Goal: Task Accomplishment & Management: Complete application form

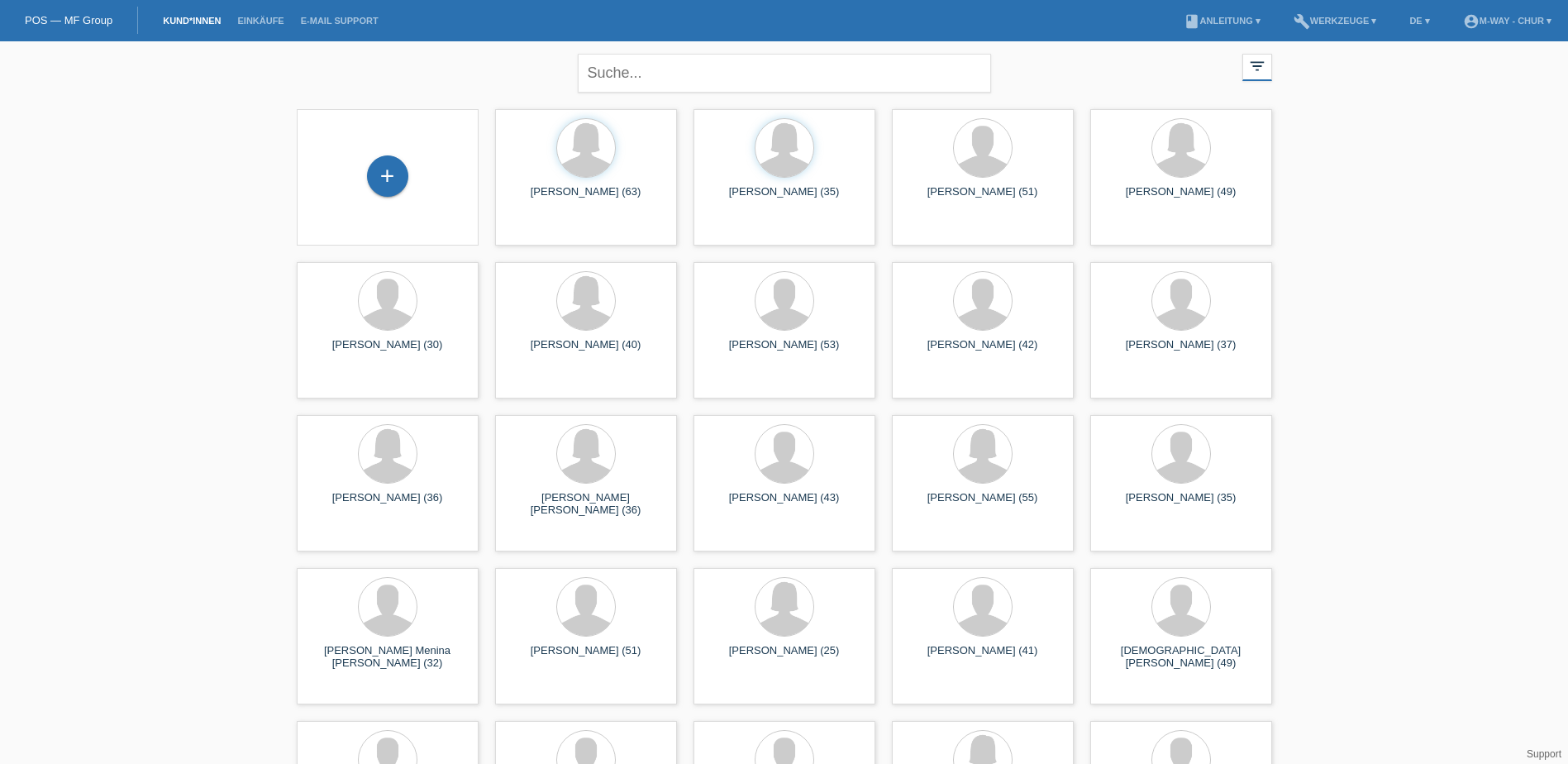
click at [392, 201] on div "+" at bounding box center [387, 177] width 181 height 137
click at [382, 171] on div "+" at bounding box center [387, 176] width 41 height 41
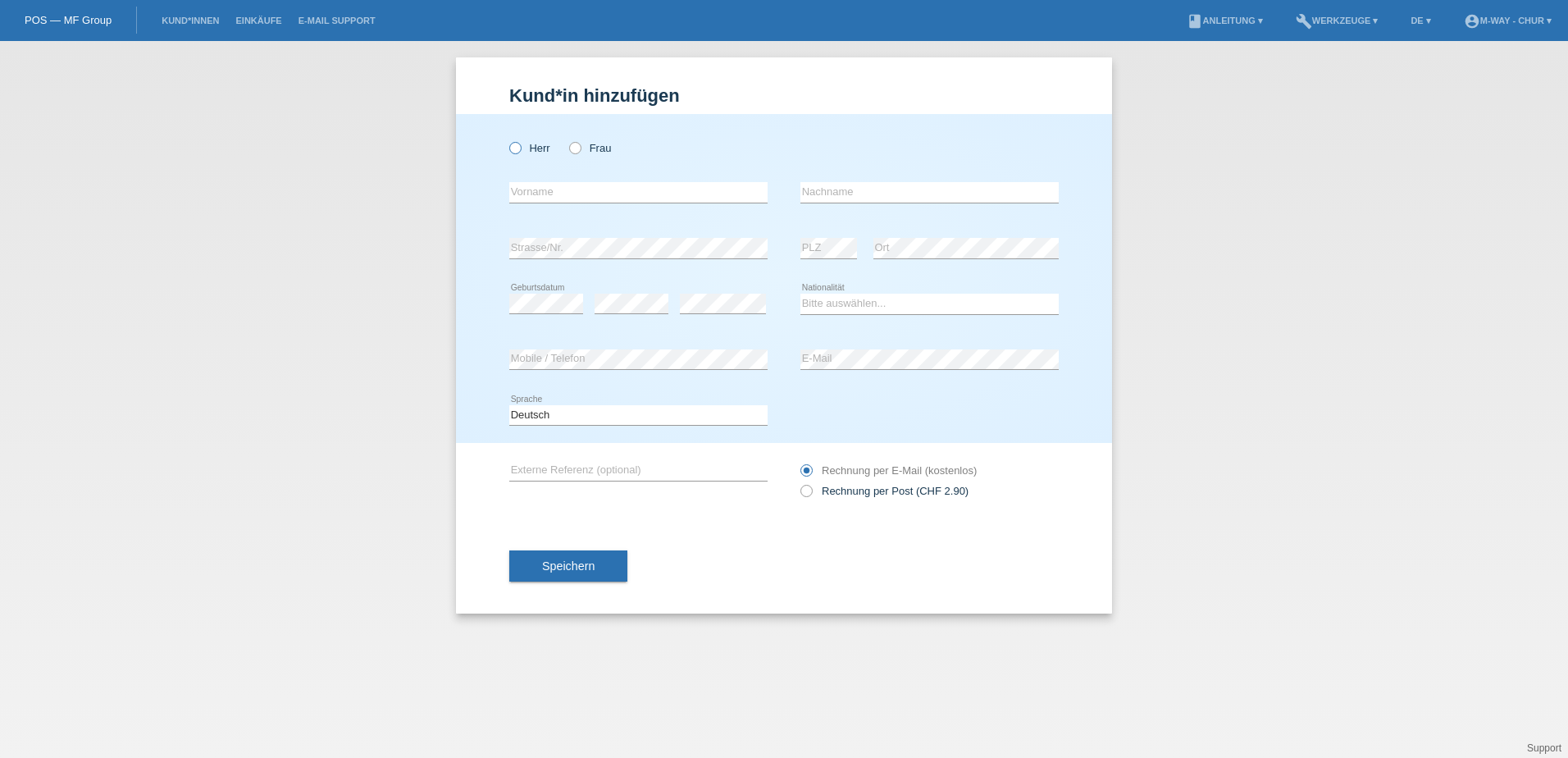
click at [507, 139] on icon at bounding box center [507, 139] width 0 height 0
click at [510, 149] on input "Herr" at bounding box center [515, 148] width 11 height 11
radio input "true"
click at [575, 198] on input "text" at bounding box center [639, 192] width 259 height 20
type input "Philipp"
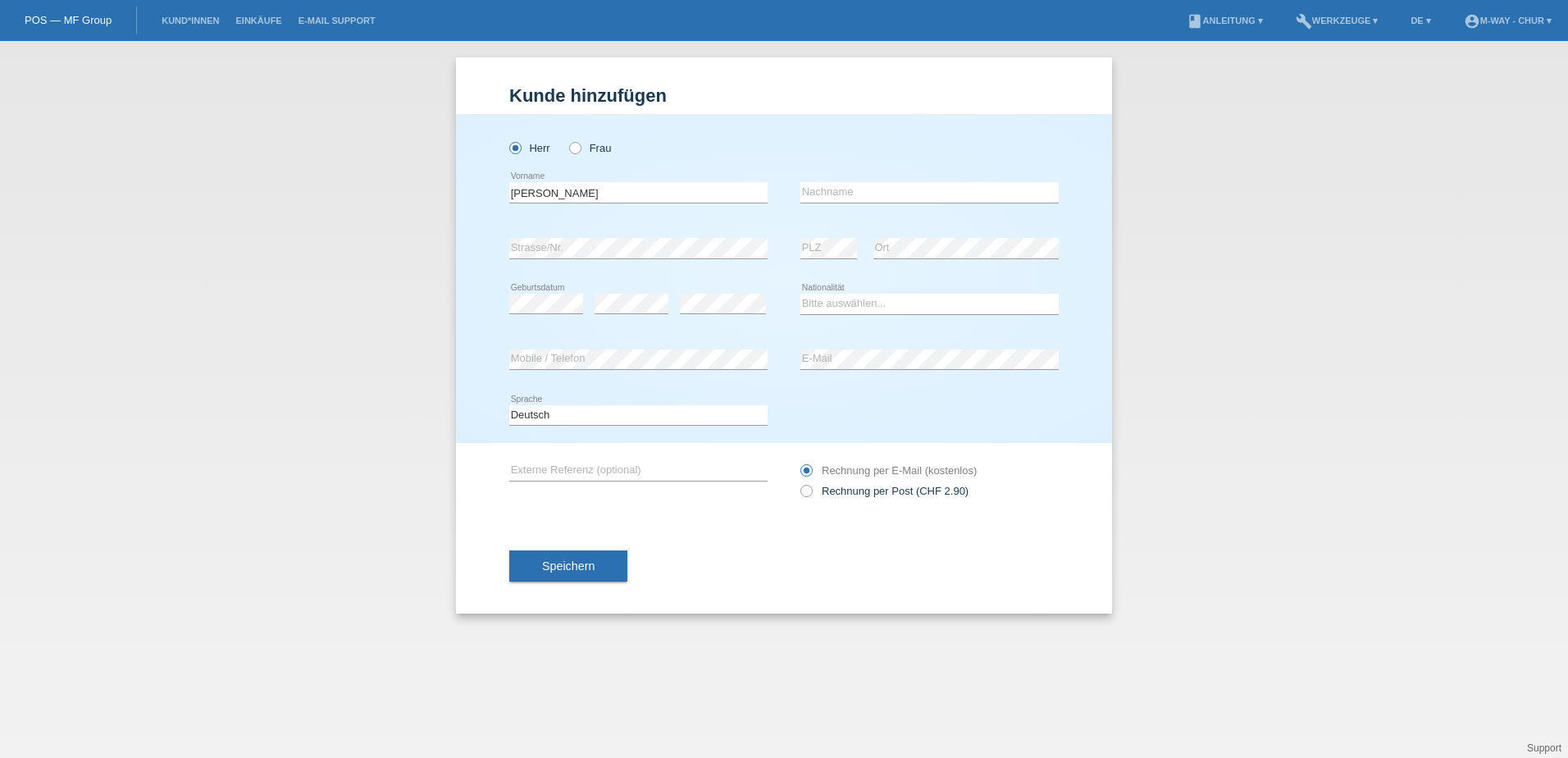
drag, startPoint x: 575, startPoint y: 198, endPoint x: 841, endPoint y: 180, distance: 266.6
click at [841, 180] on div "error Nachname" at bounding box center [930, 193] width 259 height 55
click at [836, 196] on input "text" at bounding box center [930, 192] width 259 height 20
type input "Müller"
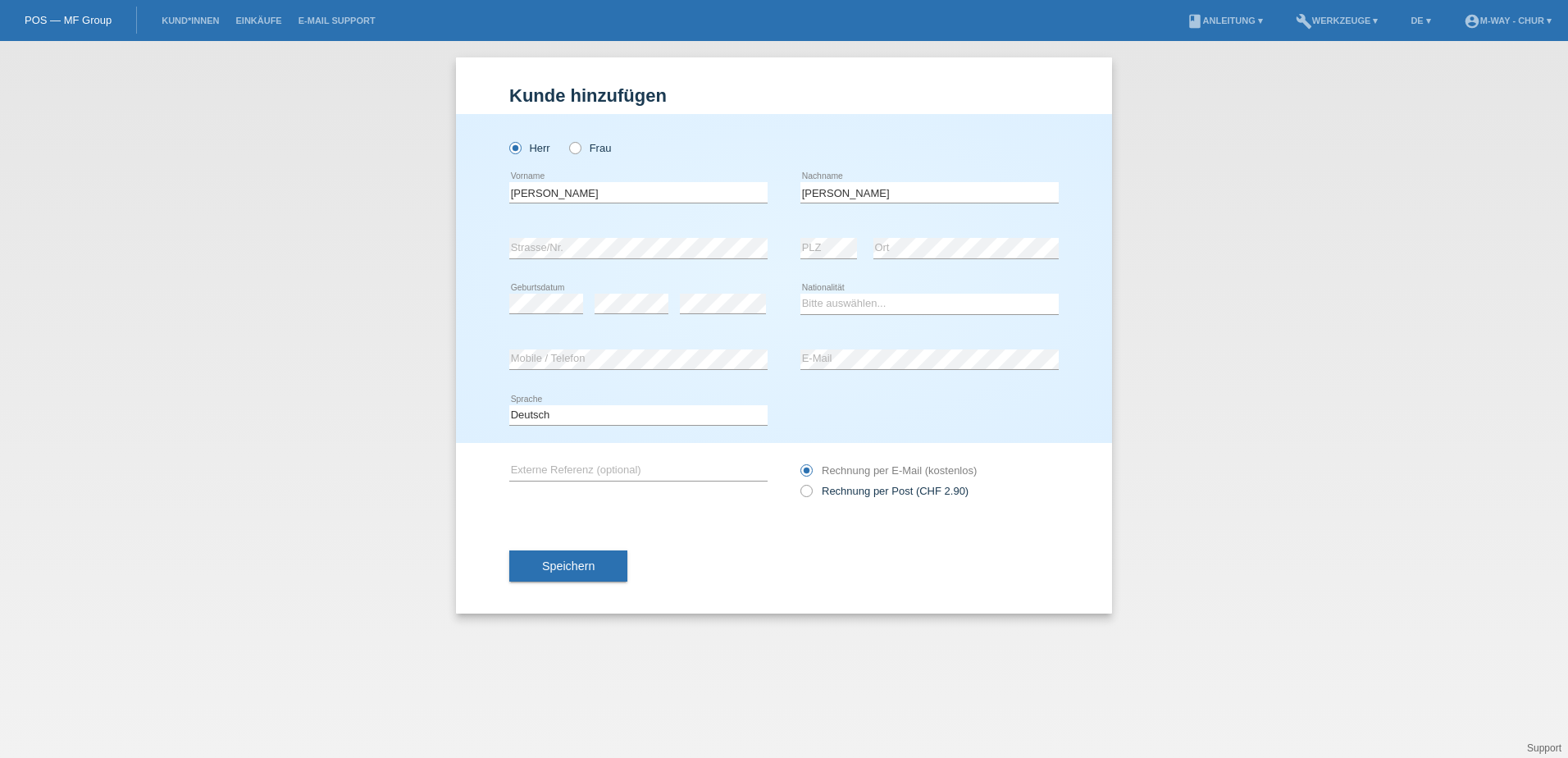
click at [832, 237] on div "error PLZ" at bounding box center [828, 248] width 56 height 55
click at [908, 299] on select "Bitte auswählen... Schweiz Deutschland Liechtenstein Österreich ------------ Af…" at bounding box center [930, 303] width 259 height 19
select select "CH"
click at [801, 294] on select "Bitte auswählen... Schweiz Deutschland Liechtenstein Österreich ------------ Af…" at bounding box center [930, 303] width 259 height 19
click at [689, 347] on div "error Mobile / Telefon" at bounding box center [639, 360] width 259 height 55
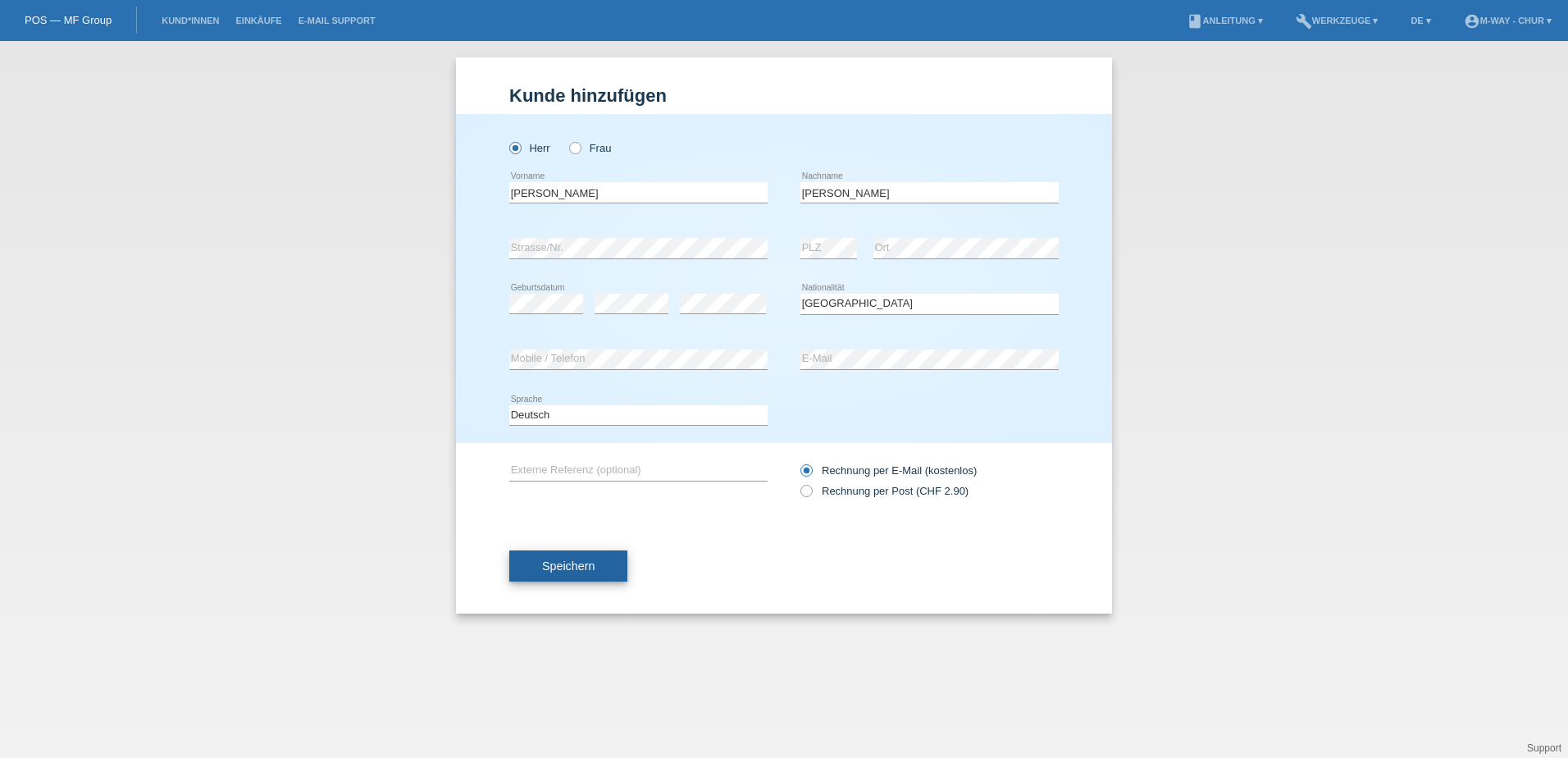
click at [533, 560] on button "Speichern" at bounding box center [569, 566] width 118 height 31
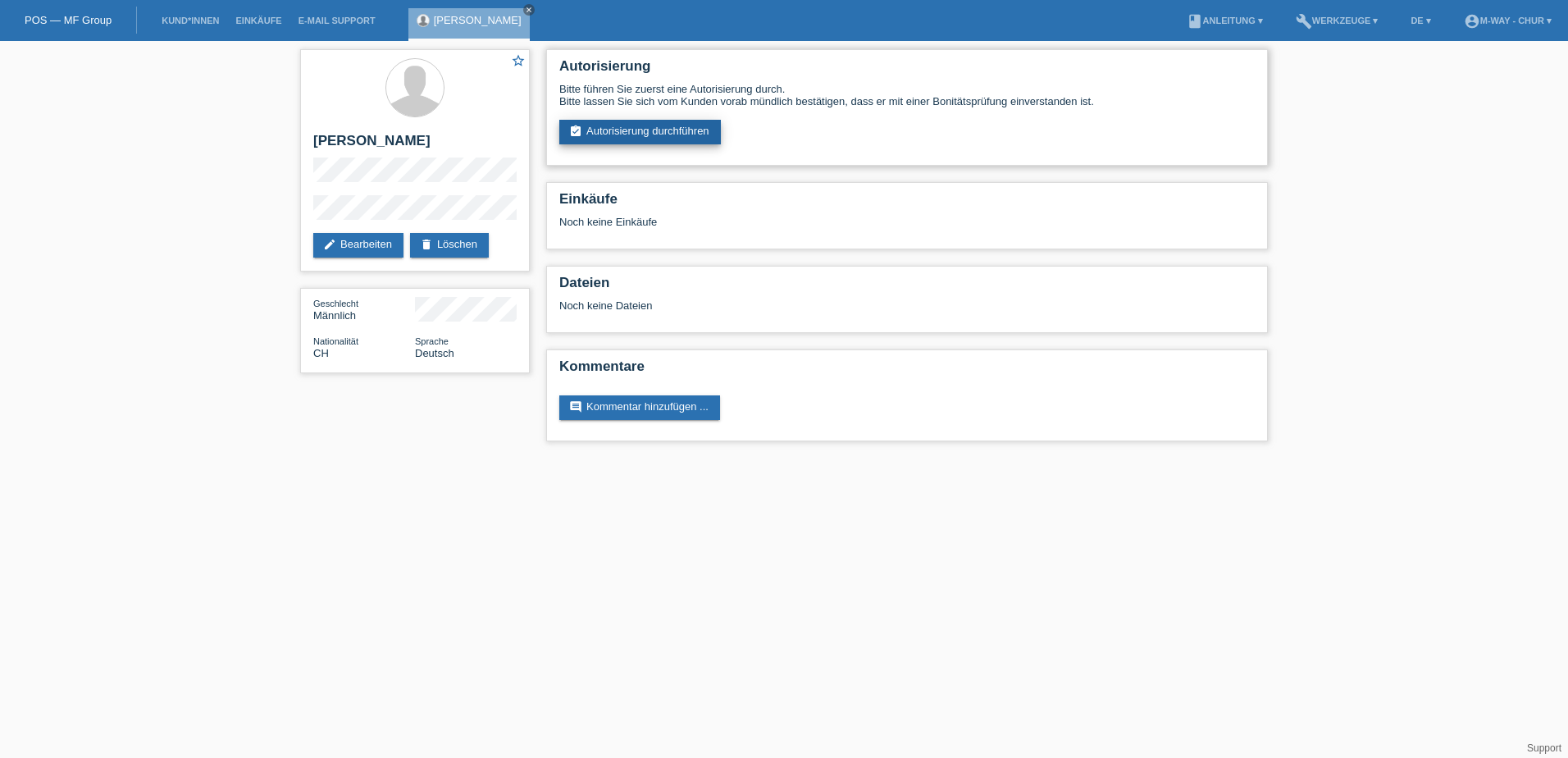
click at [630, 121] on link "assignment_turned_in Autorisierung durchführen" at bounding box center [640, 132] width 162 height 25
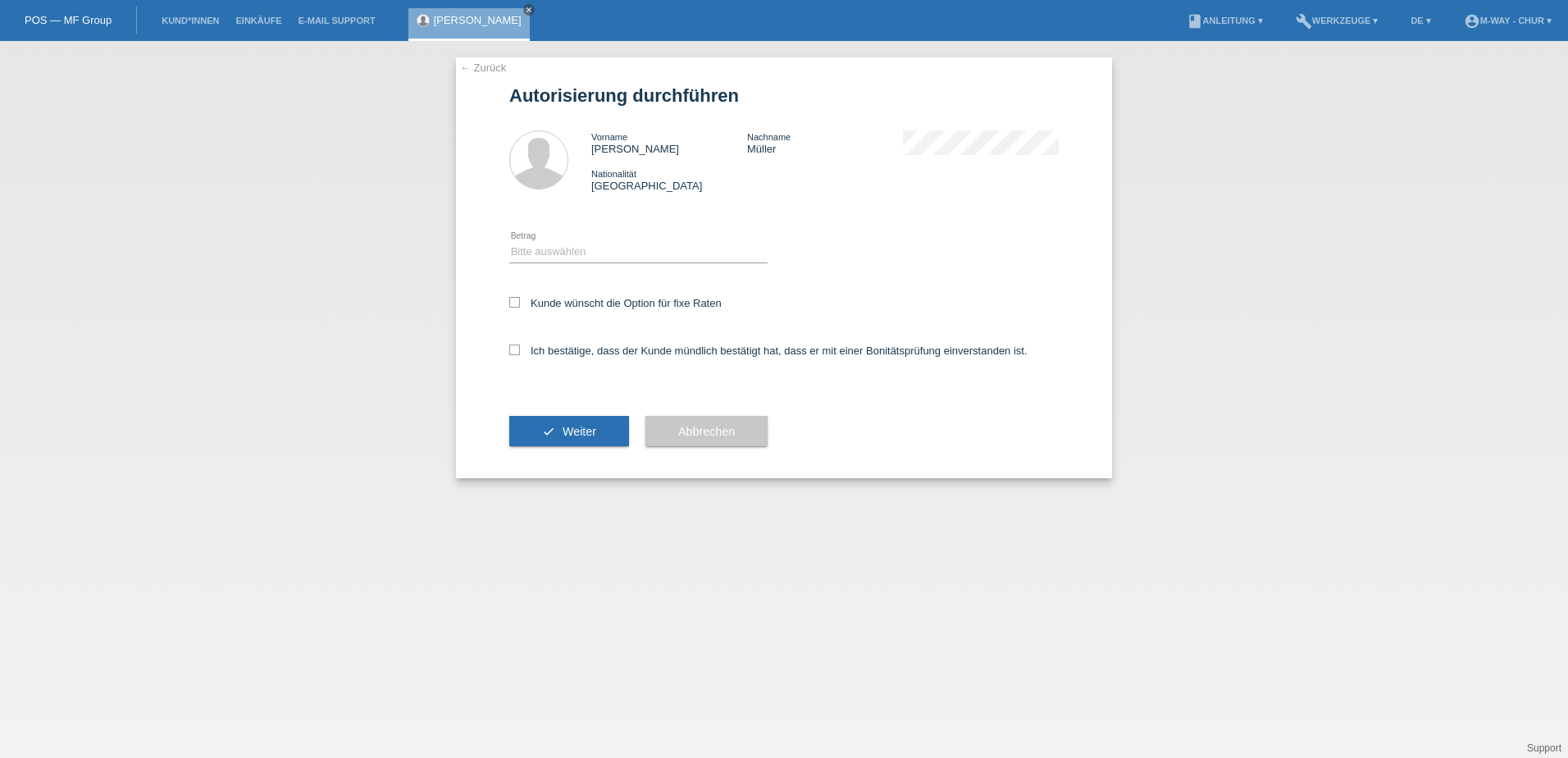
click at [623, 236] on div "Bitte auswählen CHF 1.00 - CHF 499.00 CHF 500.00 - CHF 1'999.00 CHF 2'000.00 - …" at bounding box center [639, 252] width 259 height 55
click at [621, 253] on select "Bitte auswählen CHF 1.00 - CHF 499.00 CHF 500.00 - CHF 1'999.00 CHF 2'000.00 - …" at bounding box center [639, 251] width 259 height 19
select select "3"
click at [510, 242] on select "Bitte auswählen CHF 1.00 - CHF 499.00 CHF 500.00 - CHF 1'999.00 CHF 2'000.00 - …" at bounding box center [639, 251] width 259 height 19
click at [559, 308] on label "Kunde wünscht die Option für fixe Raten" at bounding box center [616, 303] width 212 height 12
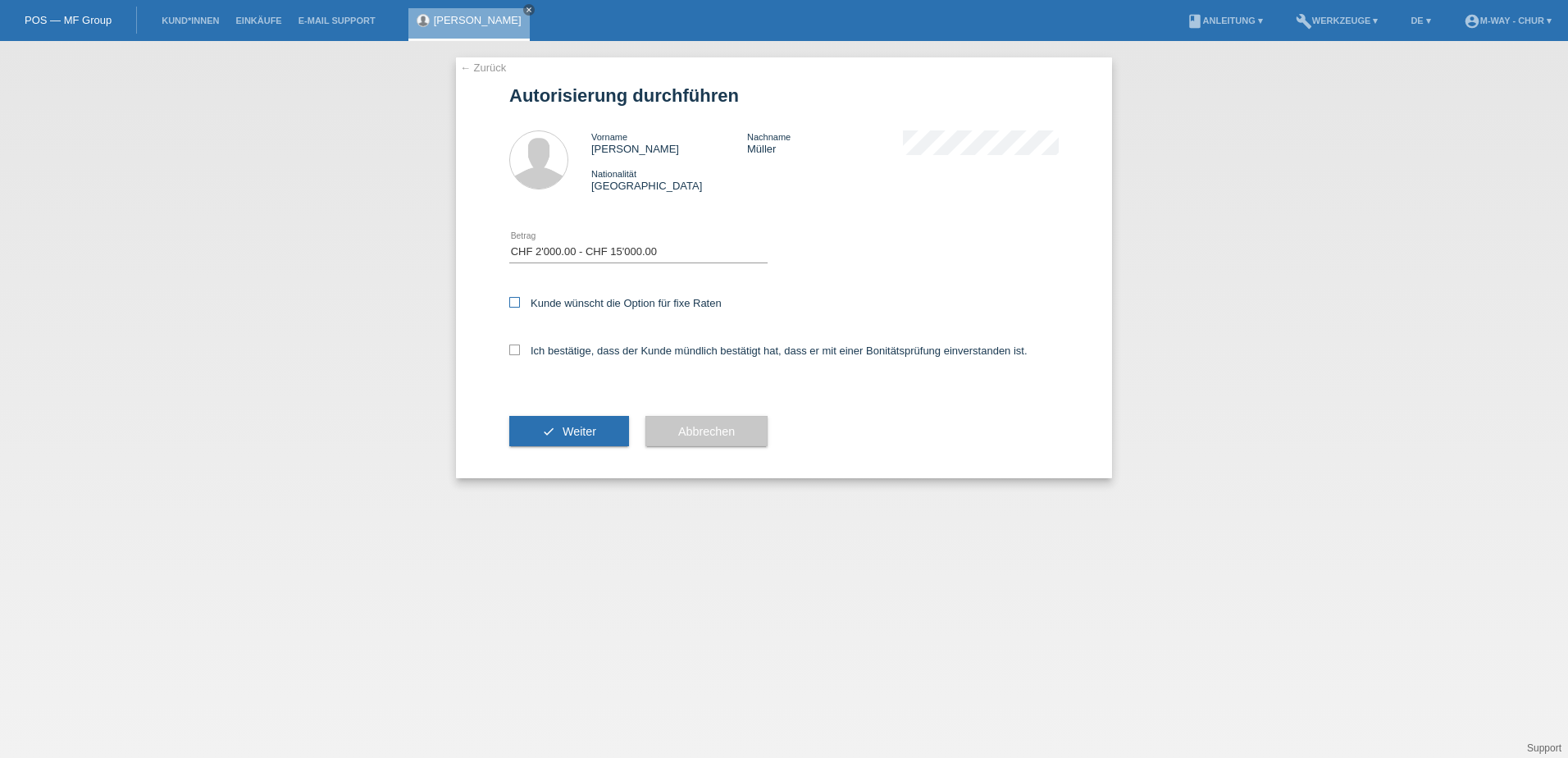
click at [520, 307] on input "Kunde wünscht die Option für fixe Raten" at bounding box center [515, 303] width 11 height 11
checkbox input "true"
click at [565, 351] on label "Ich bestätige, dass der Kunde mündlich bestätigt hat, dass er mit einer Bonität…" at bounding box center [768, 350] width 518 height 12
click at [520, 351] on input "Ich bestätige, dass der Kunde mündlich bestätigt hat, dass er mit einer Bonität…" at bounding box center [515, 350] width 11 height 11
checkbox input "true"
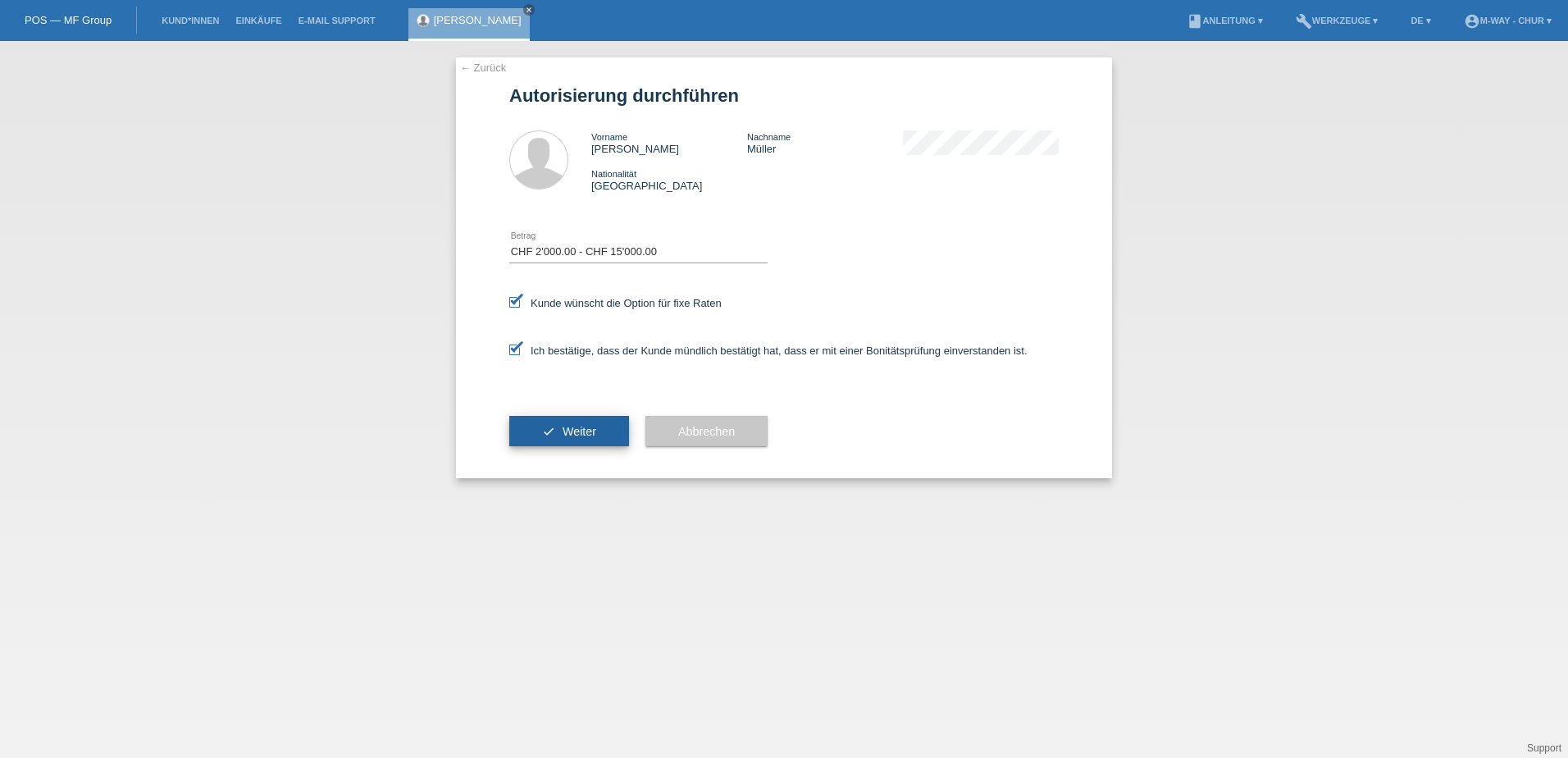
click at [573, 436] on span "Weiter" at bounding box center [579, 431] width 33 height 13
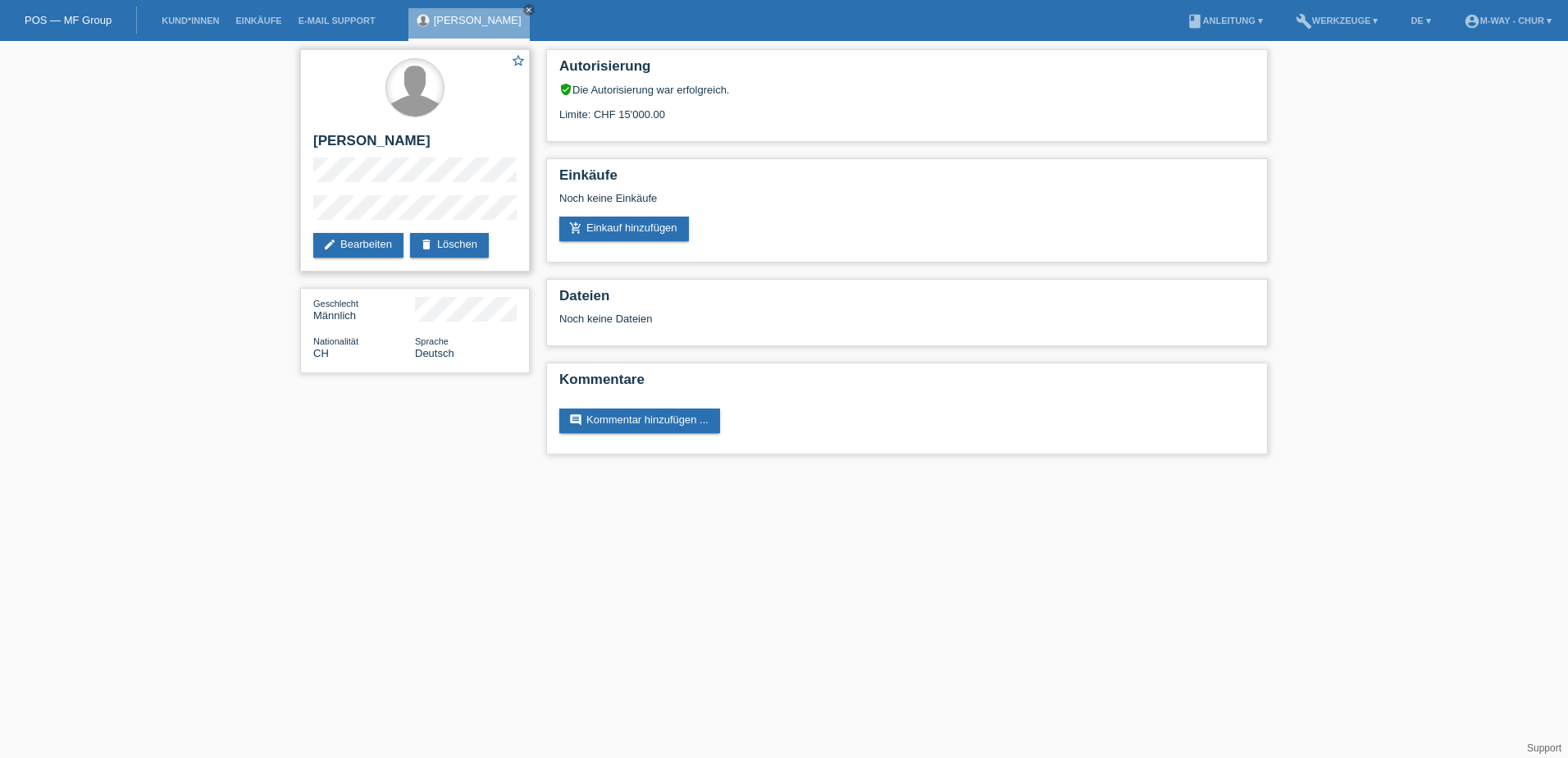
drag, startPoint x: 666, startPoint y: 109, endPoint x: 388, endPoint y: 96, distance: 278.3
click at [388, 96] on div "star_border Philipp Müller edit Bearbeiten delete Löschen Geschlecht Männlich N…" at bounding box center [784, 255] width 984 height 429
click at [1034, 165] on div "Einkäufe Noch keine Einkäufe add_shopping_cart Einkauf hinzufügen" at bounding box center [908, 210] width 722 height 104
click at [166, 211] on div "star_border Philipp Müller edit Bearbeiten delete Löschen Geschlecht Männlich N…" at bounding box center [784, 255] width 1568 height 429
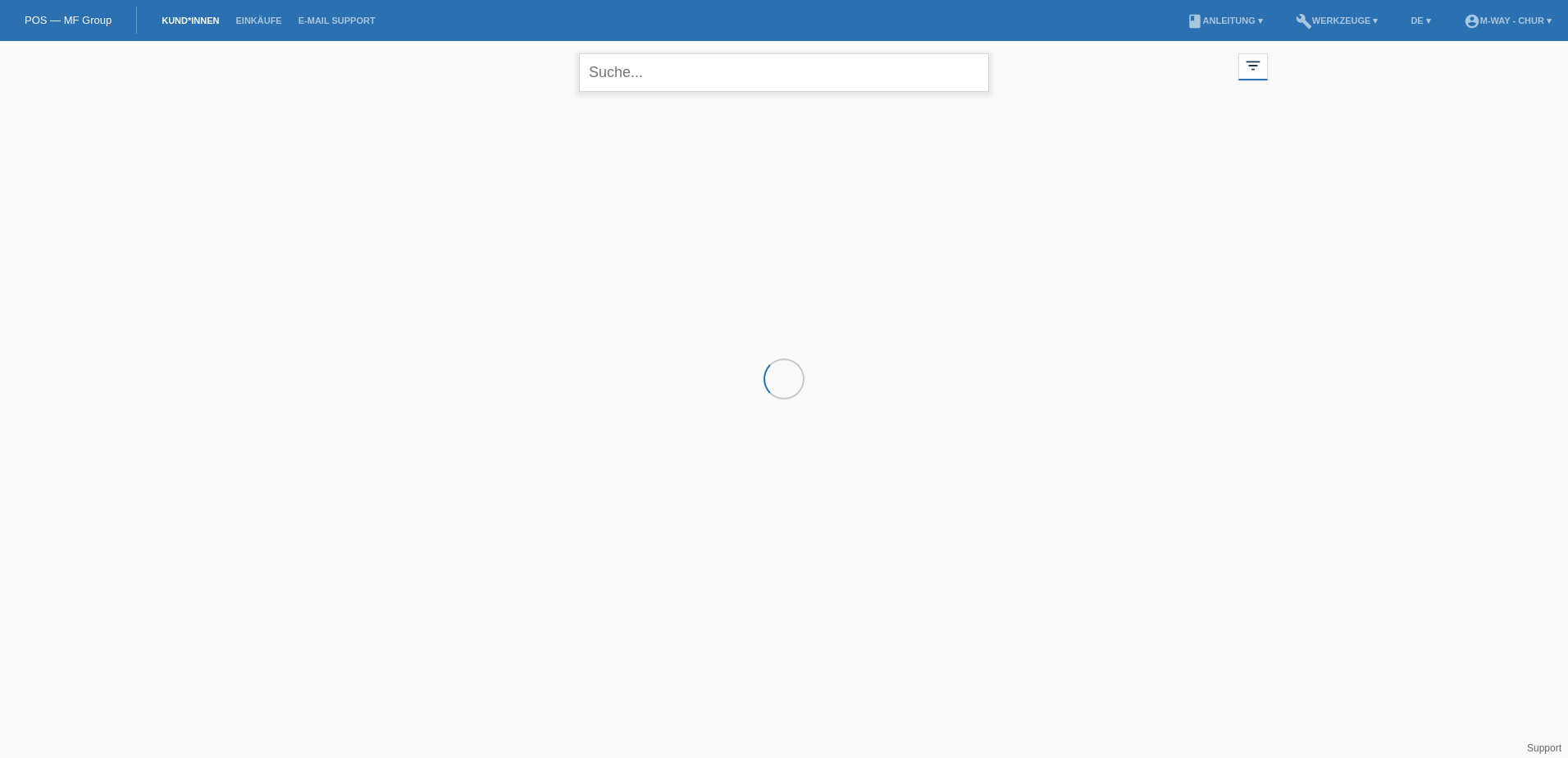
click at [674, 68] on input "text" at bounding box center [784, 73] width 410 height 39
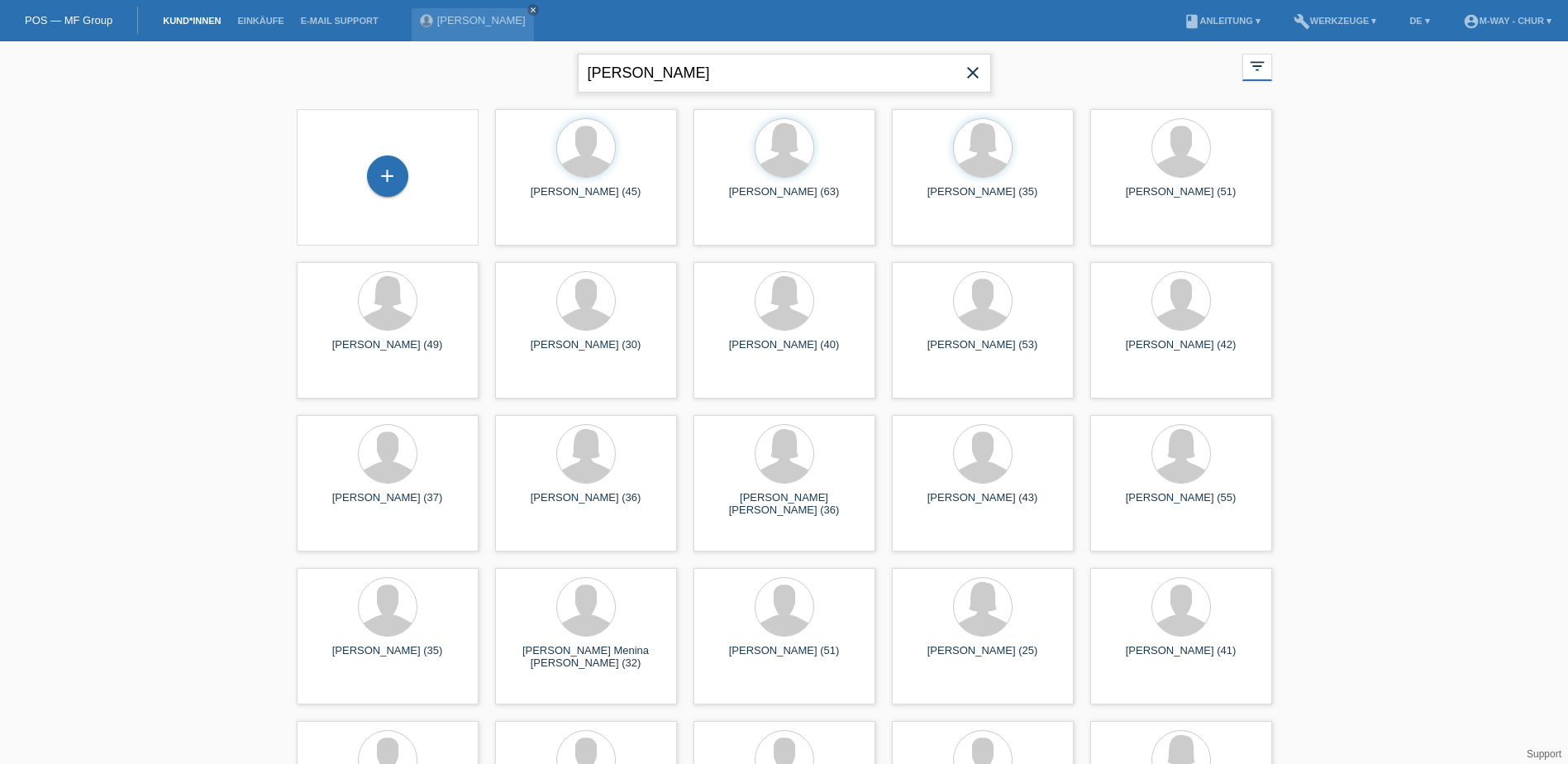
type input "[PERSON_NAME]"
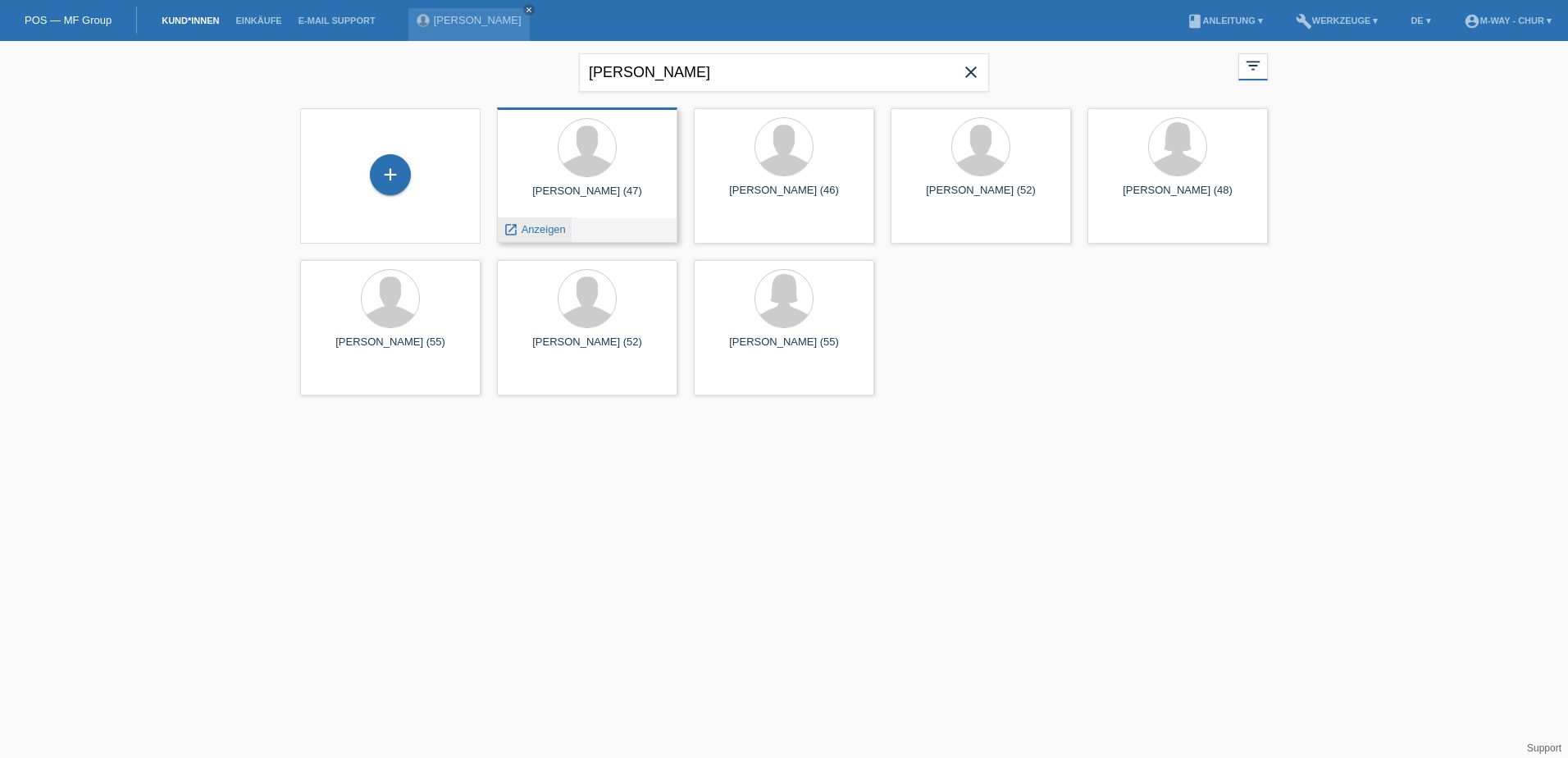
click at [551, 230] on span "Anzeigen" at bounding box center [544, 229] width 44 height 12
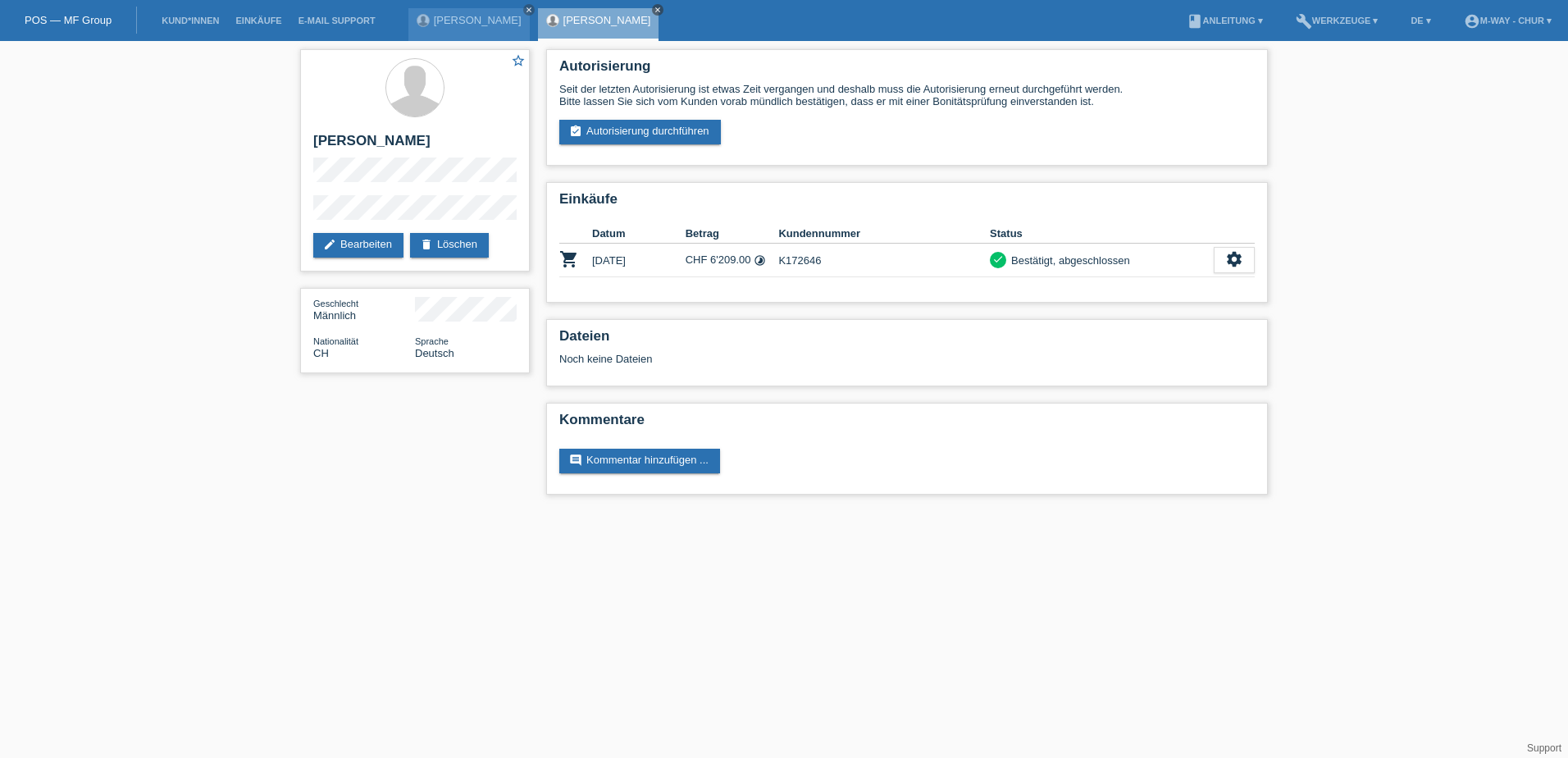
click at [654, 13] on icon "close" at bounding box center [657, 9] width 8 height 8
